Goal: Task Accomplishment & Management: Manage account settings

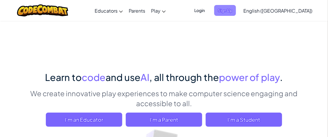
click at [236, 8] on span "Sign Up" at bounding box center [225, 10] width 22 height 11
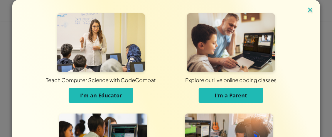
click at [308, 10] on img at bounding box center [311, 10] width 8 height 9
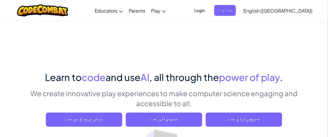
click at [208, 9] on span "Login" at bounding box center [200, 10] width 18 height 11
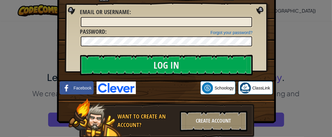
scroll to position [51, 0]
